Goal: Information Seeking & Learning: Learn about a topic

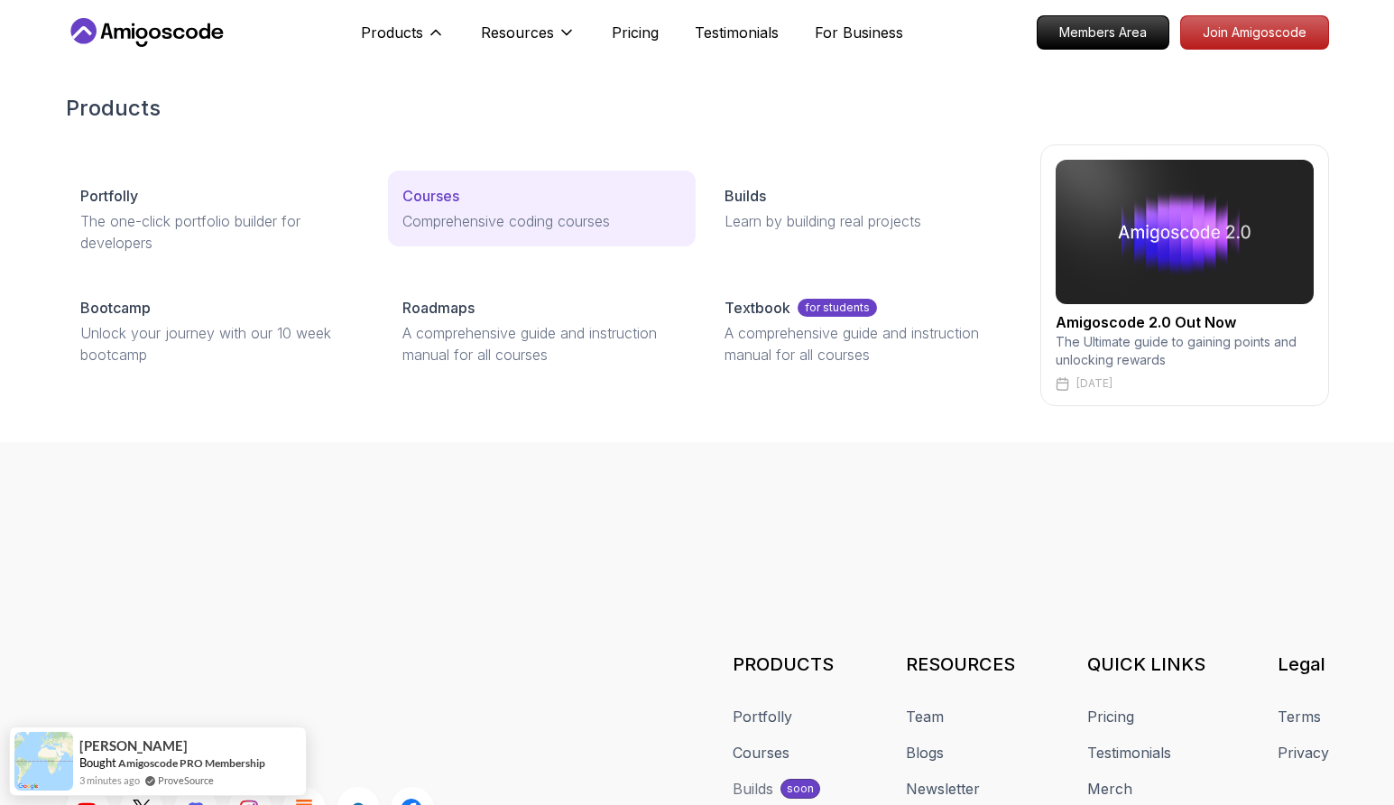
click at [458, 222] on p "Comprehensive coding courses" at bounding box center [541, 221] width 279 height 22
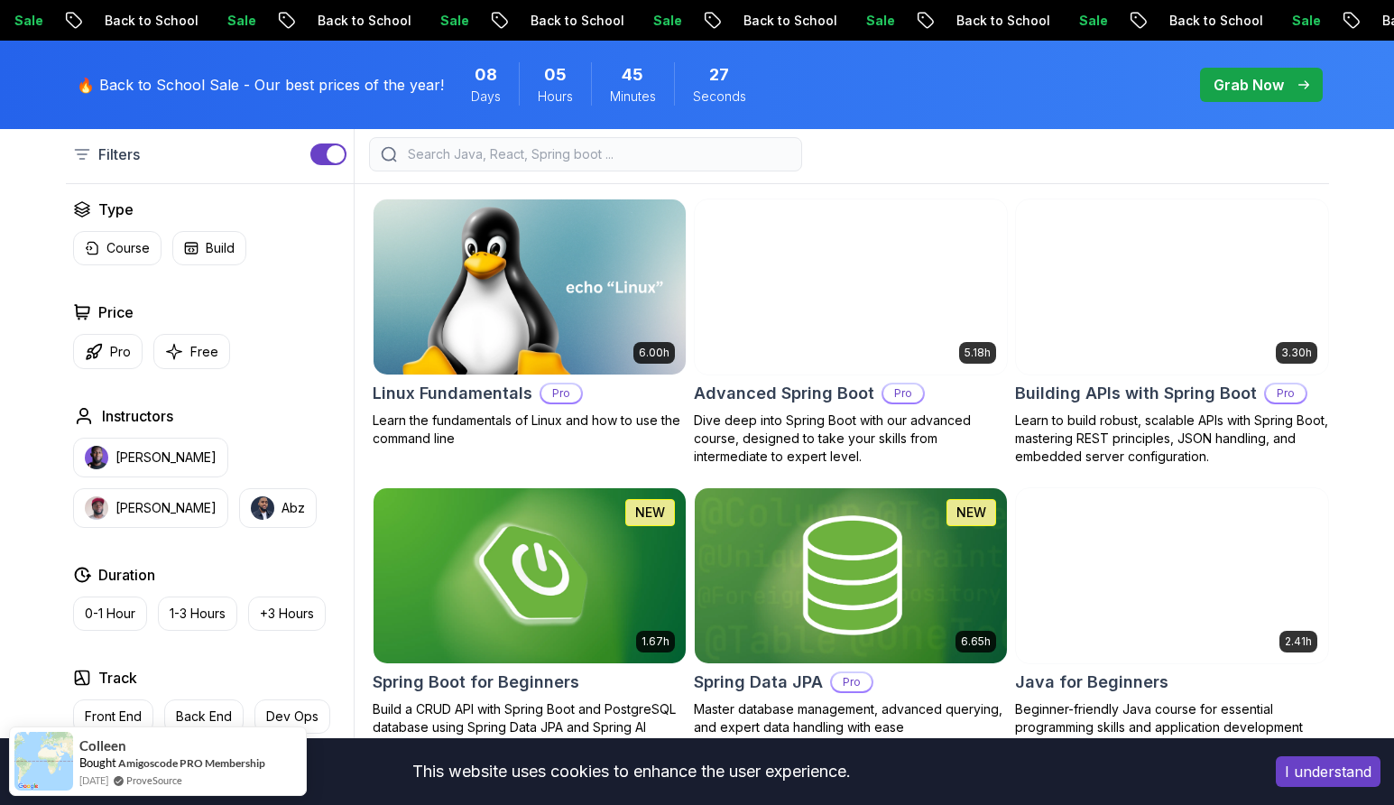
scroll to position [498, 0]
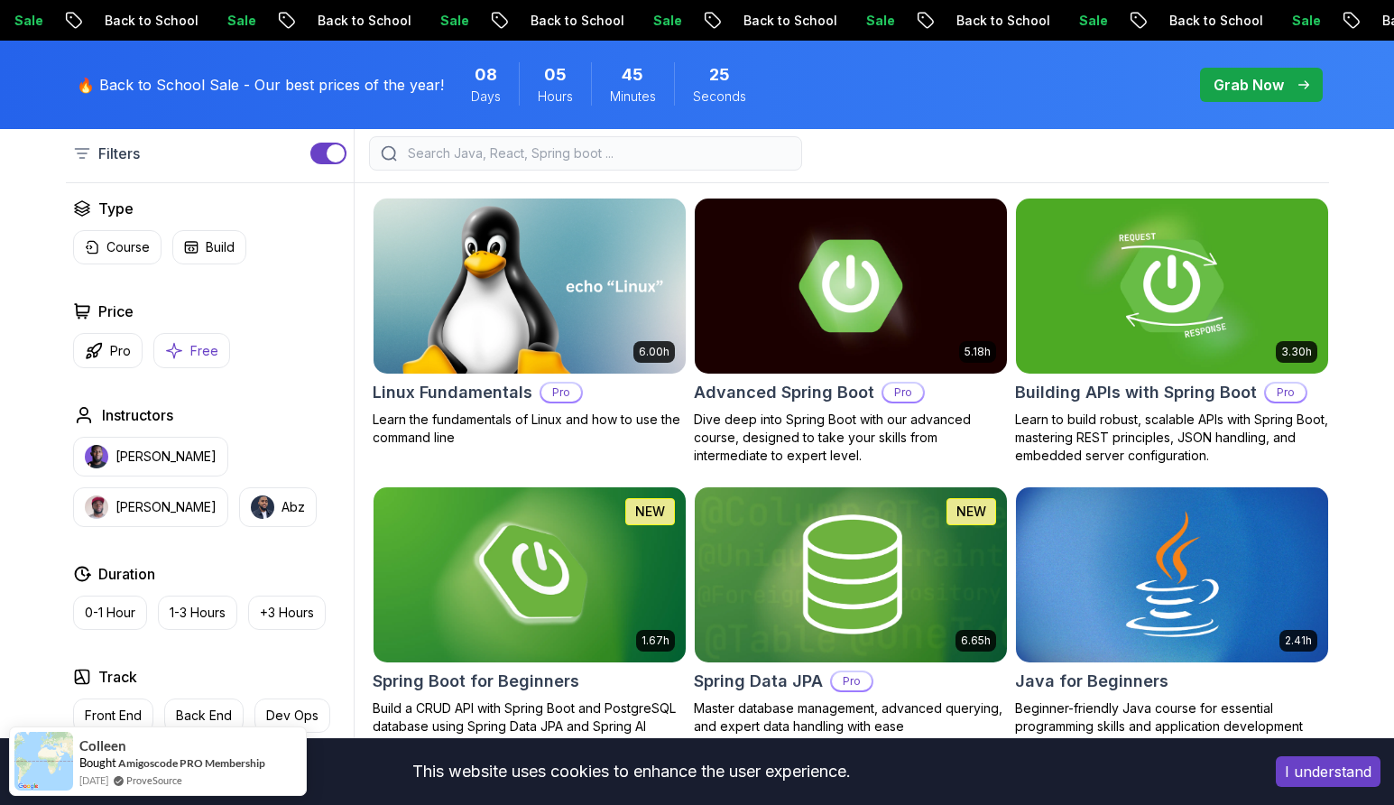
click at [204, 361] on button "Free" at bounding box center [191, 350] width 77 height 35
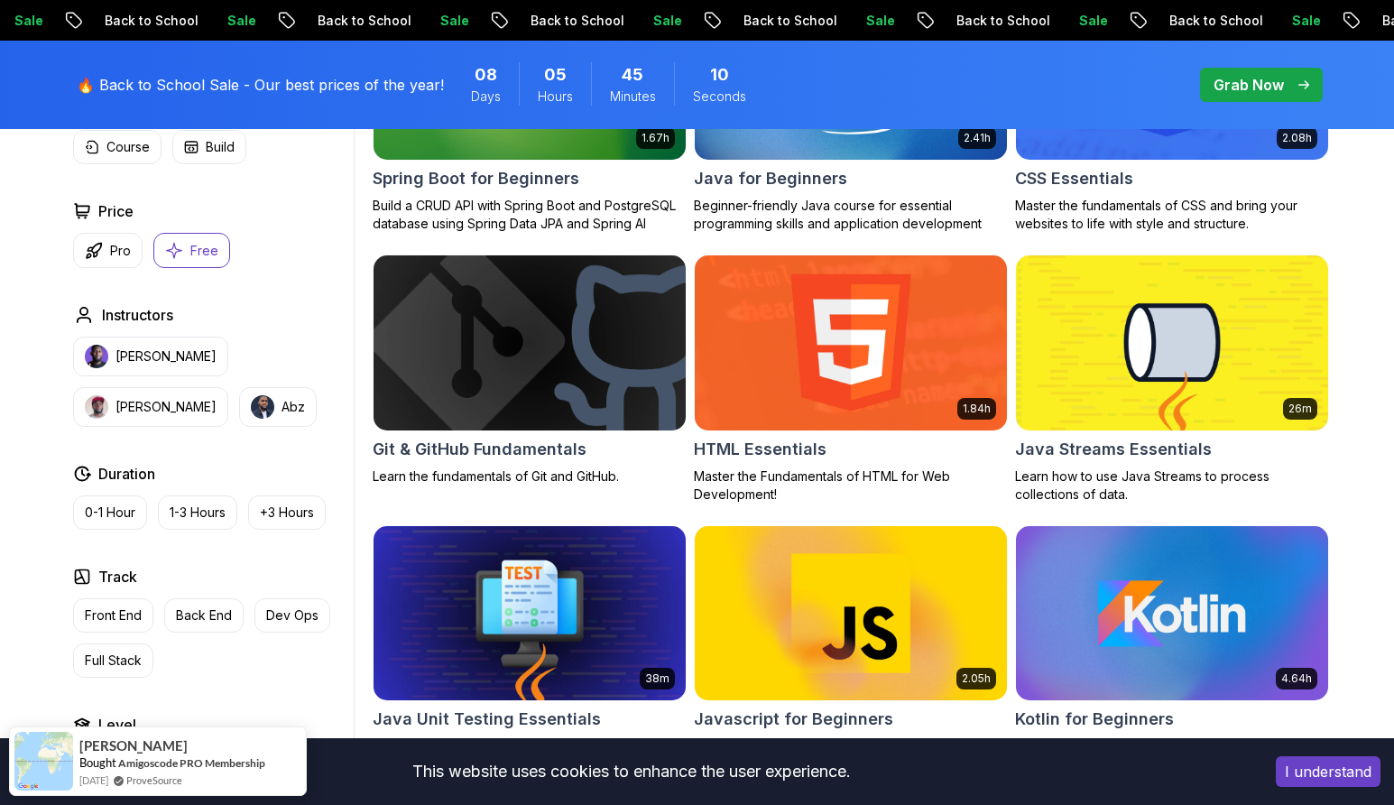
scroll to position [701, 0]
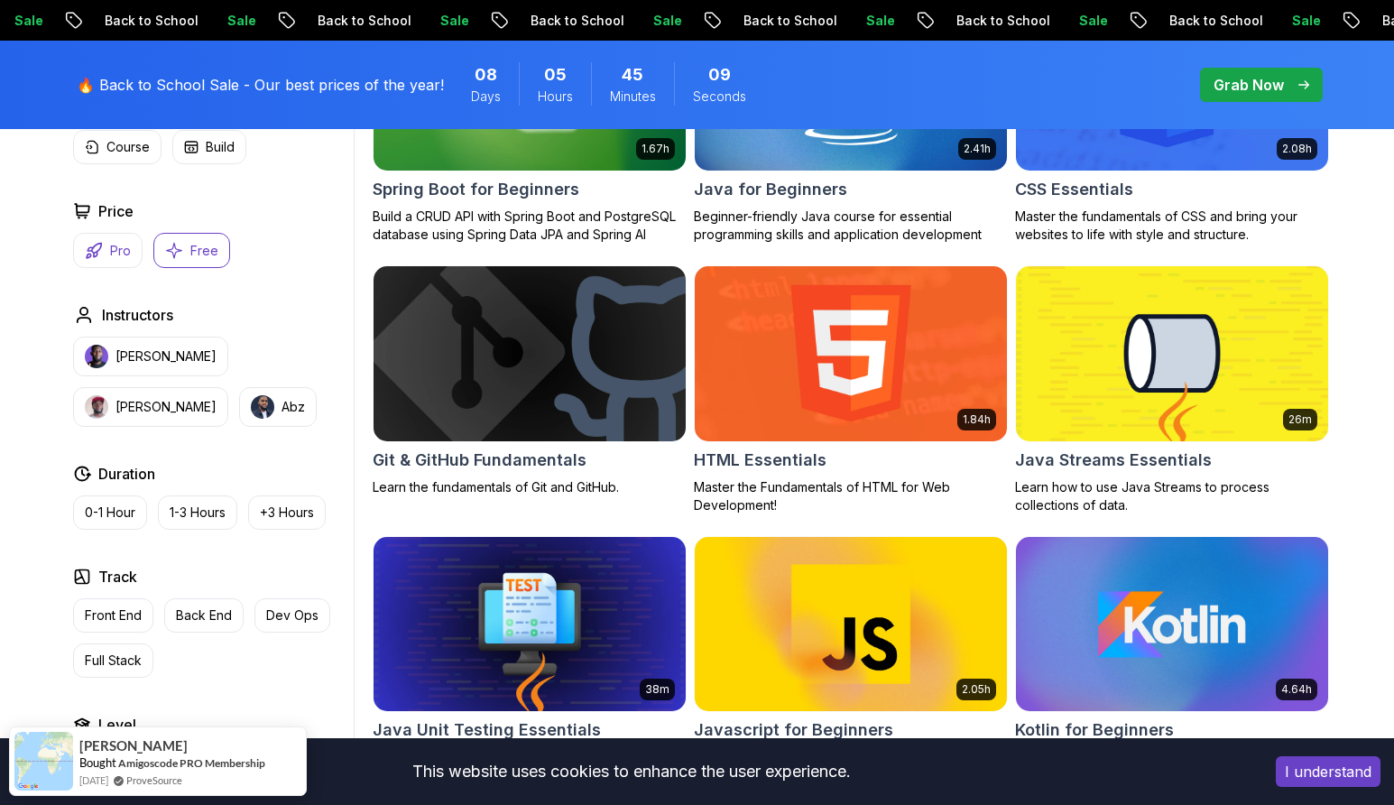
click at [110, 250] on p "Pro" at bounding box center [120, 251] width 21 height 18
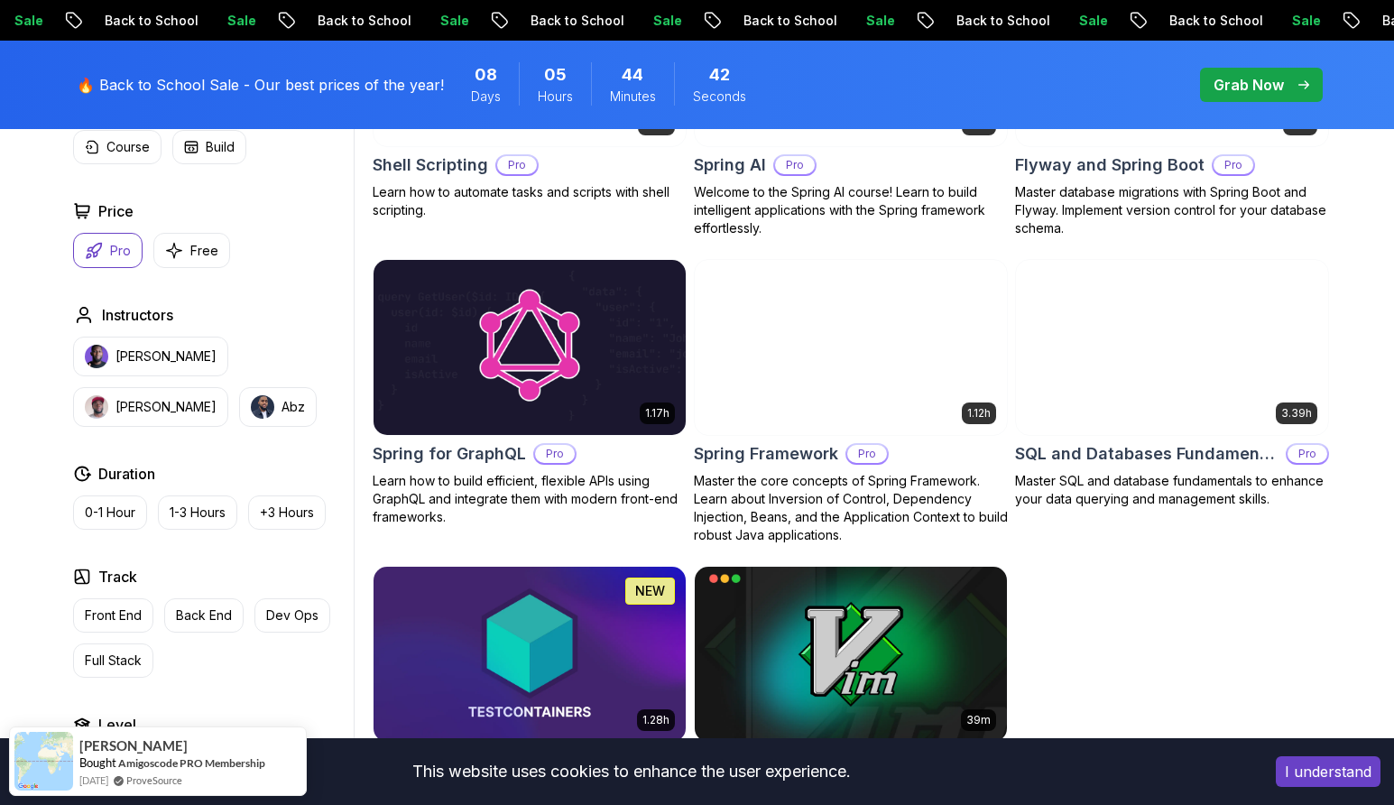
scroll to position [3787, 0]
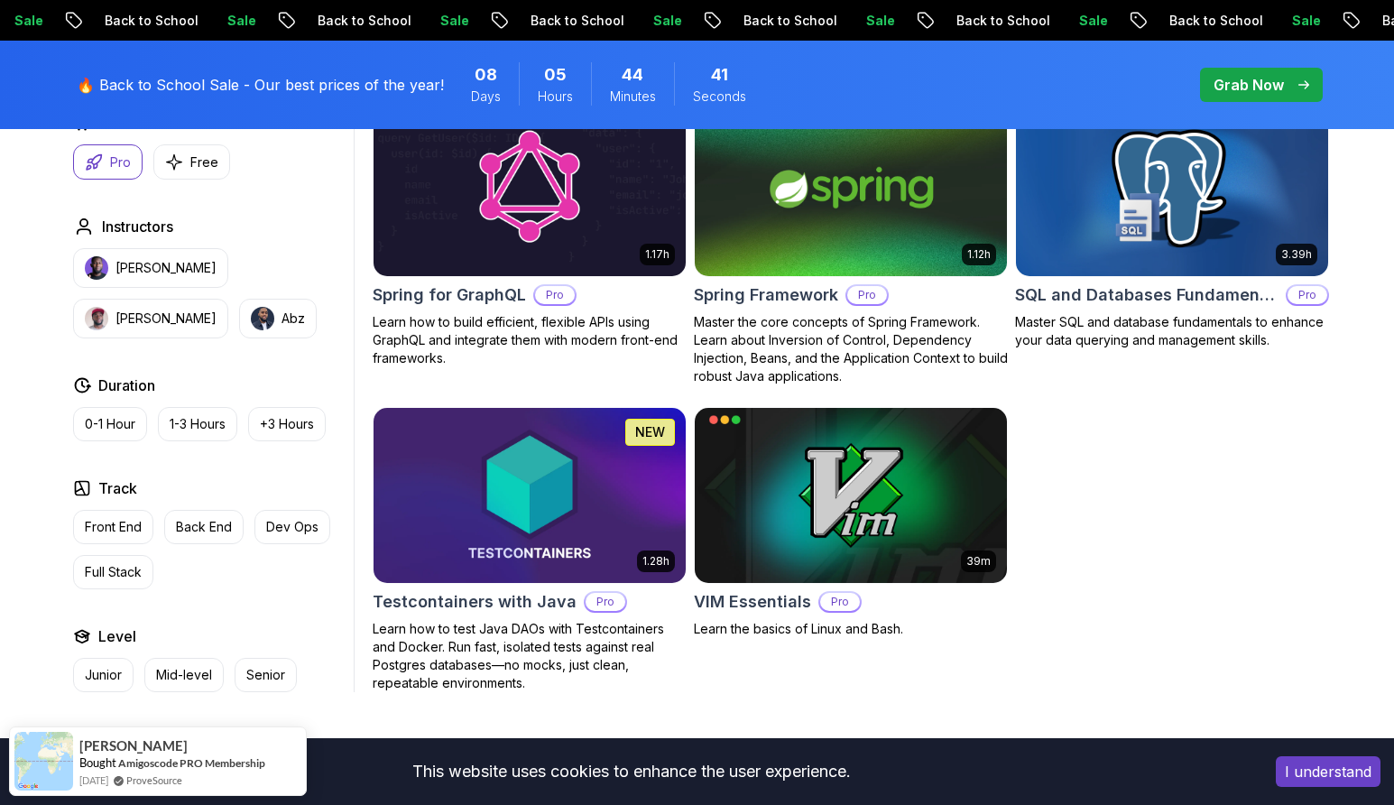
click at [1169, 214] on img at bounding box center [1172, 188] width 328 height 183
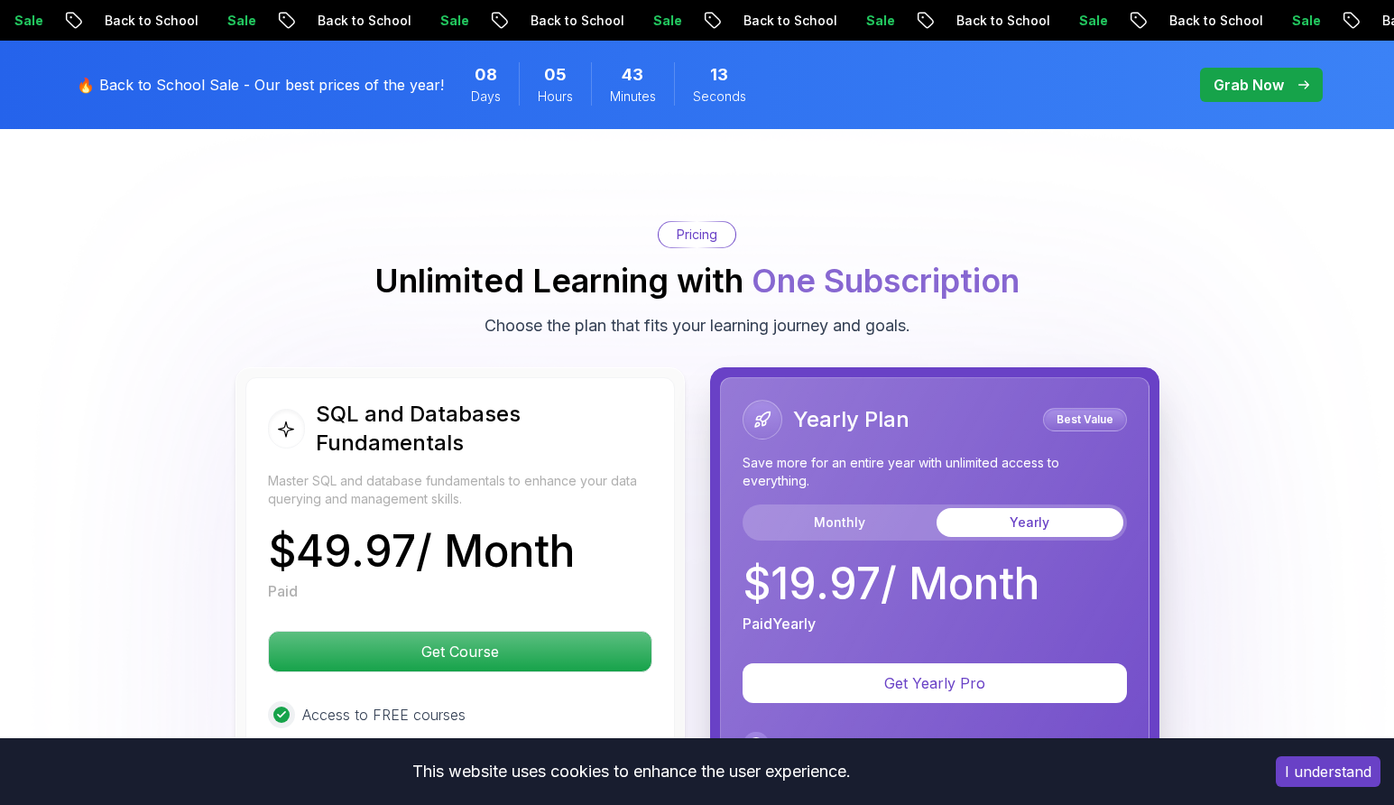
scroll to position [3751, 0]
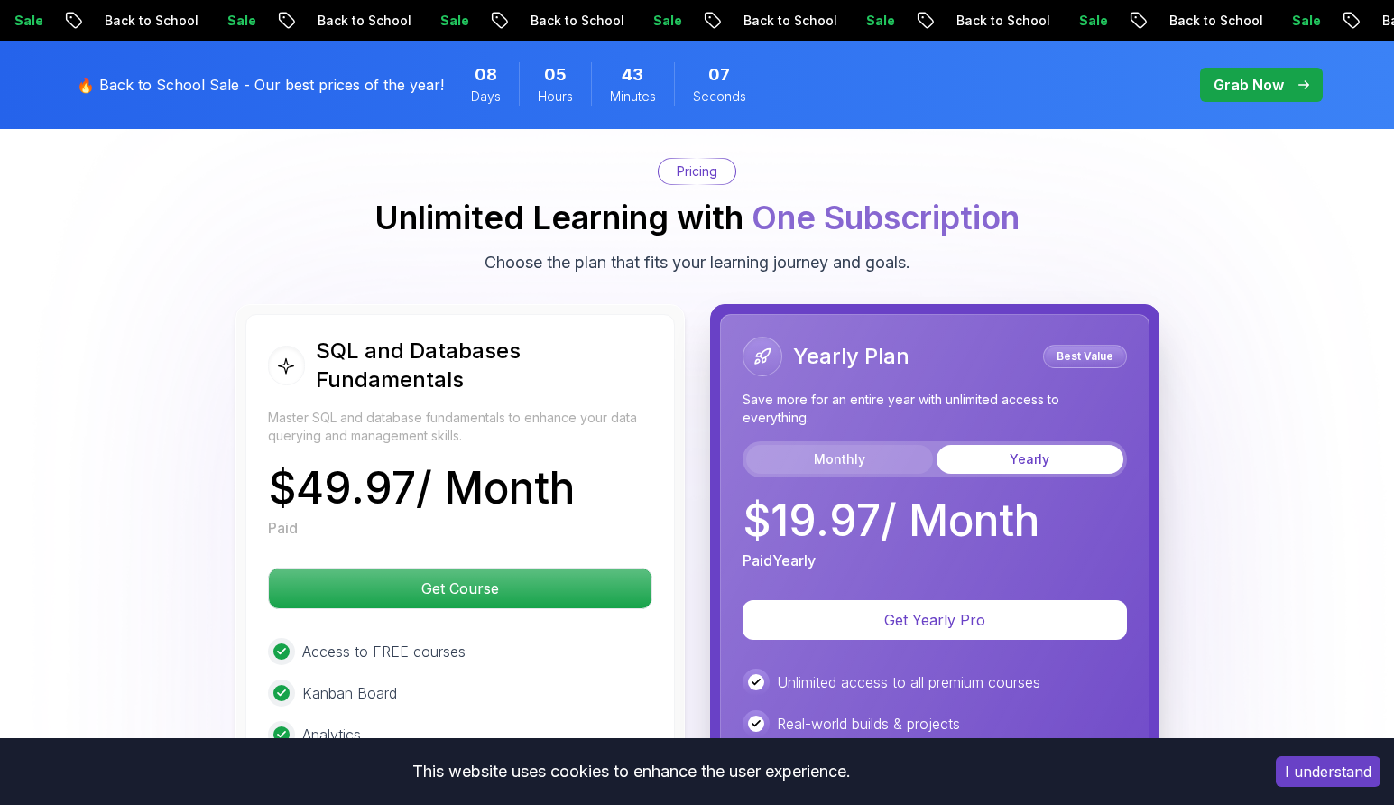
click at [817, 445] on button "Monthly" at bounding box center [839, 459] width 187 height 29
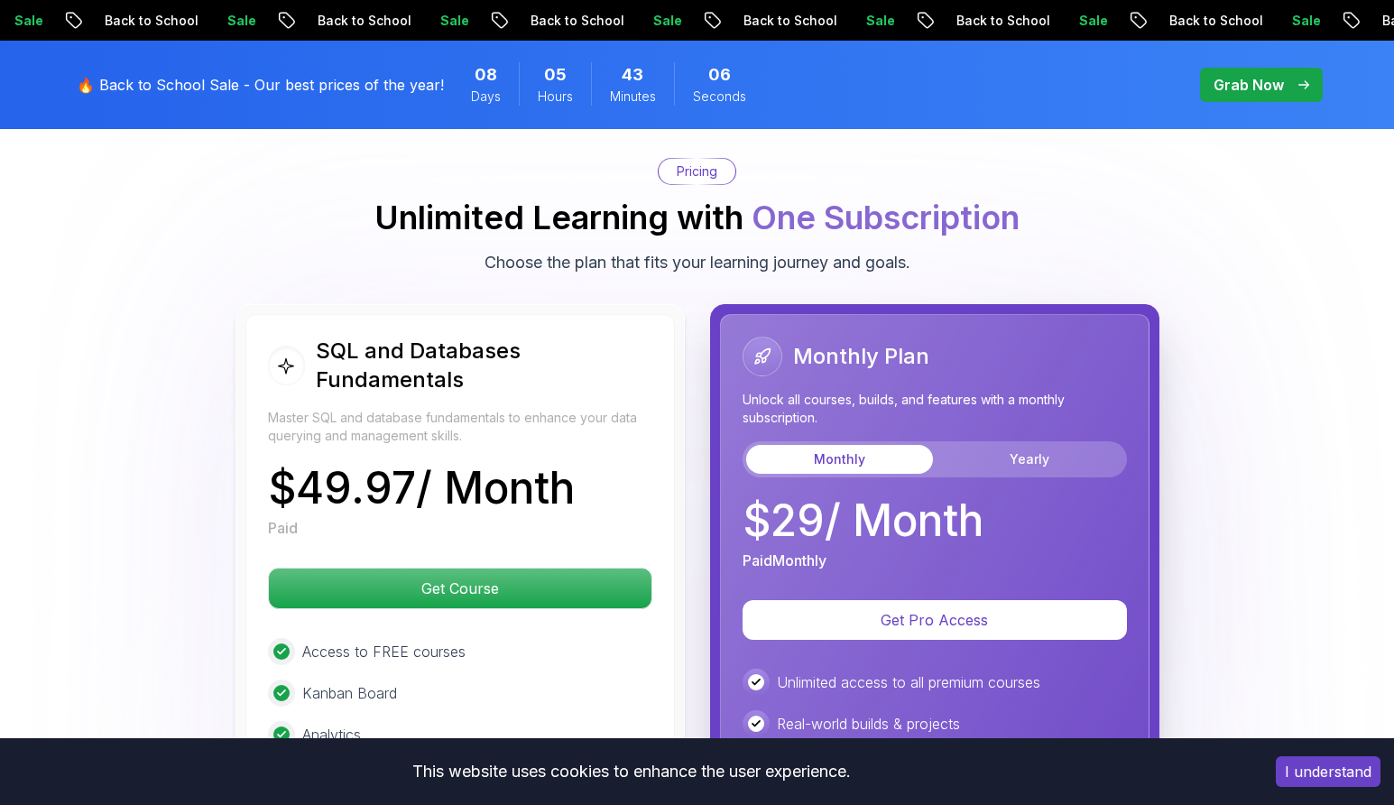
click at [1000, 414] on div "Monthly Plan Unlock all courses, builds, and features with a monthly subscripti…" at bounding box center [935, 407] width 384 height 141
click at [992, 445] on button "Yearly" at bounding box center [1030, 459] width 187 height 29
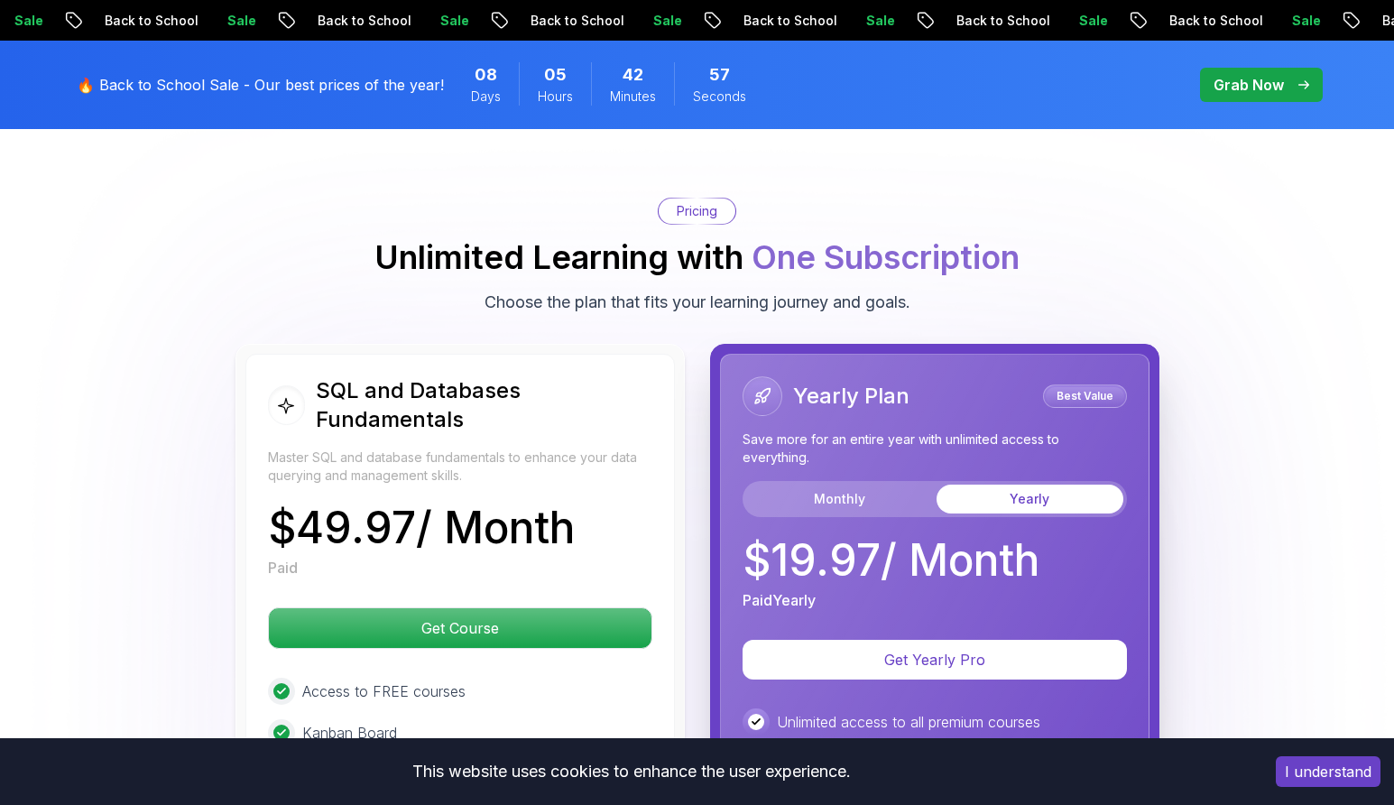
scroll to position [3712, 0]
